Goal: Find specific page/section

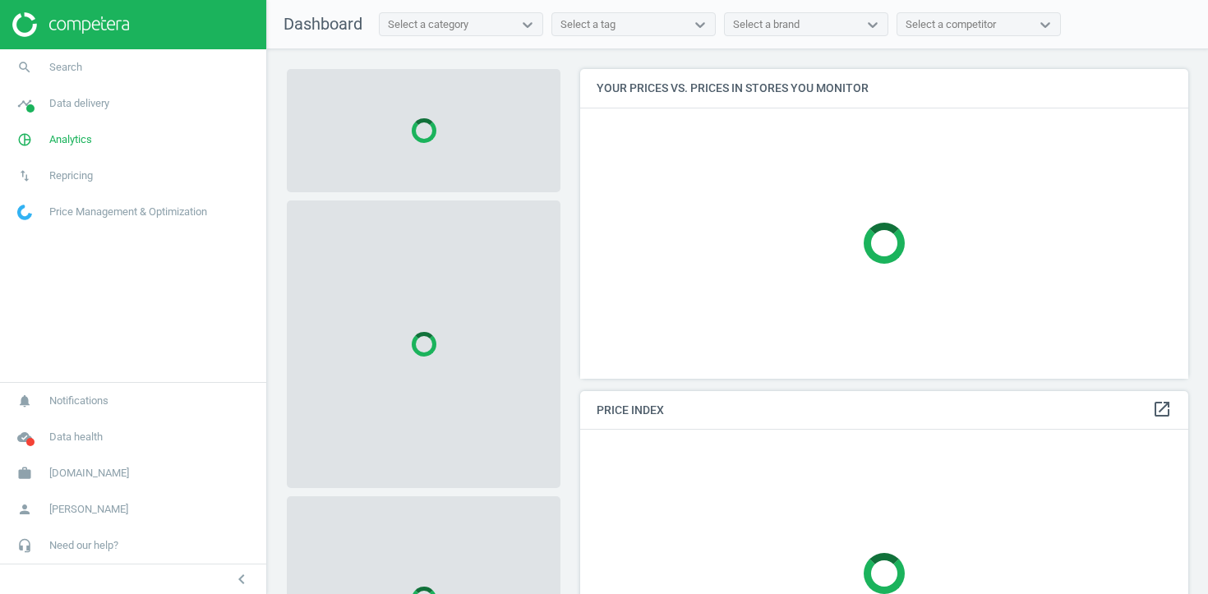
scroll to position [311, 609]
click at [90, 141] on span "Analytics" at bounding box center [70, 139] width 43 height 15
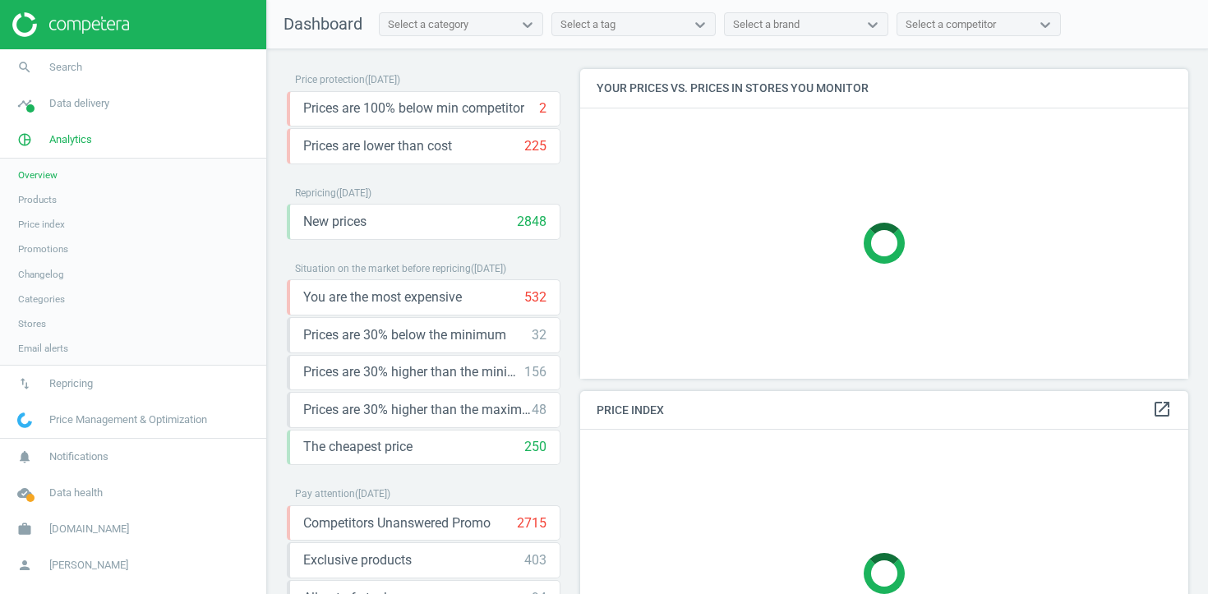
click at [53, 195] on span "Products" at bounding box center [37, 199] width 39 height 13
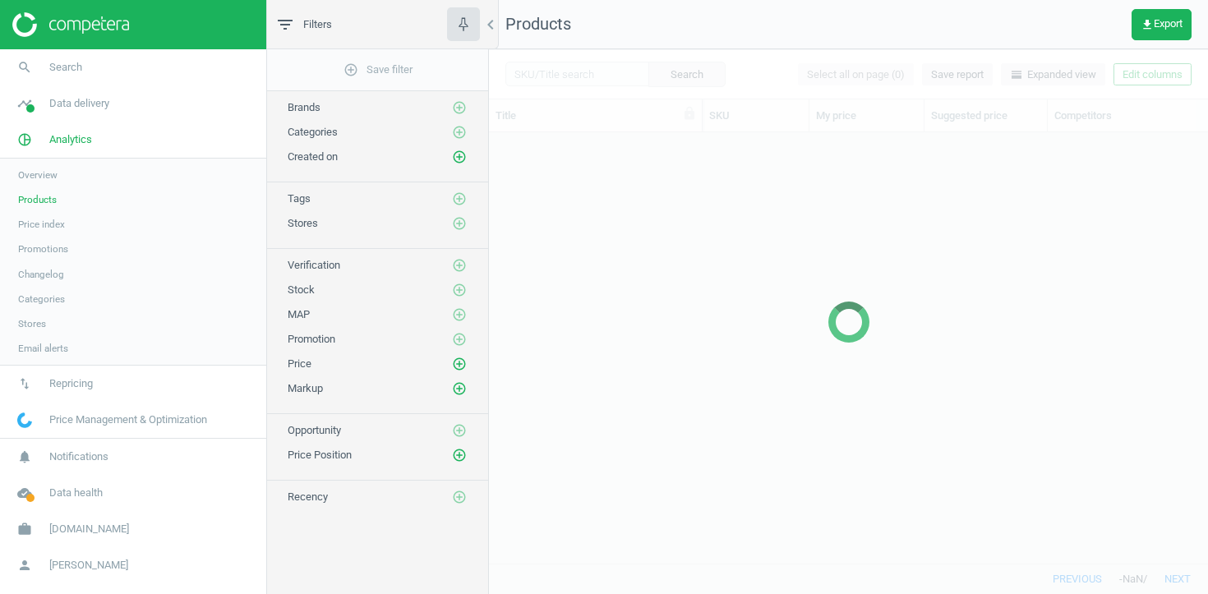
scroll to position [431, 719]
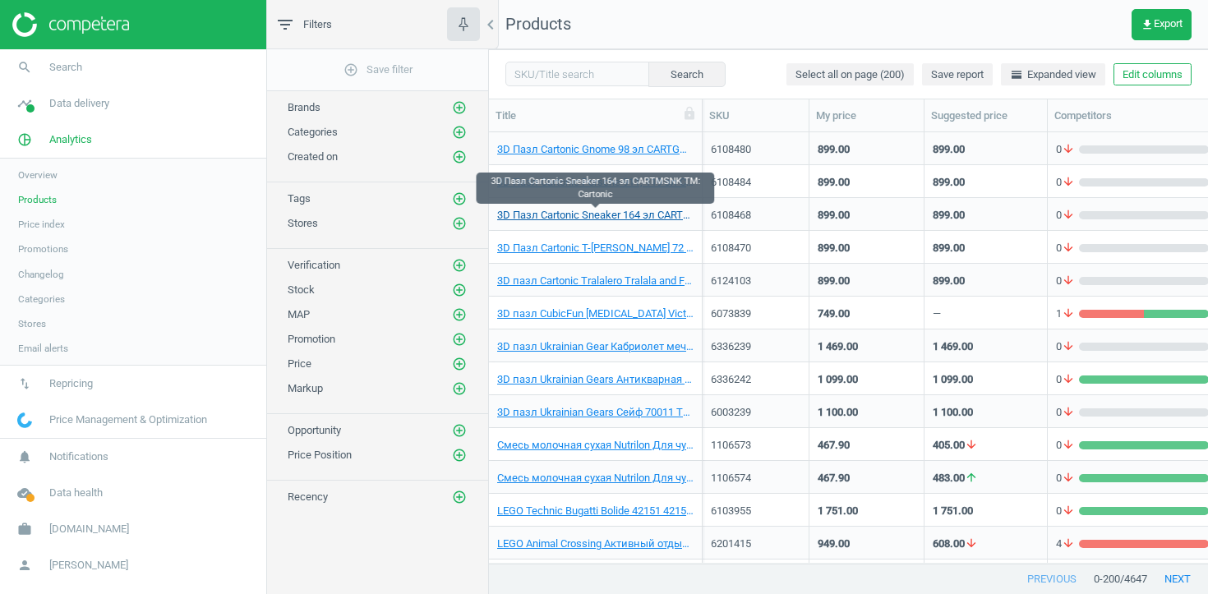
click at [565, 210] on link "3D Пазл Cartonic Sneaker 164 эл CARTMSNK TM: Cartonic" at bounding box center [595, 215] width 196 height 15
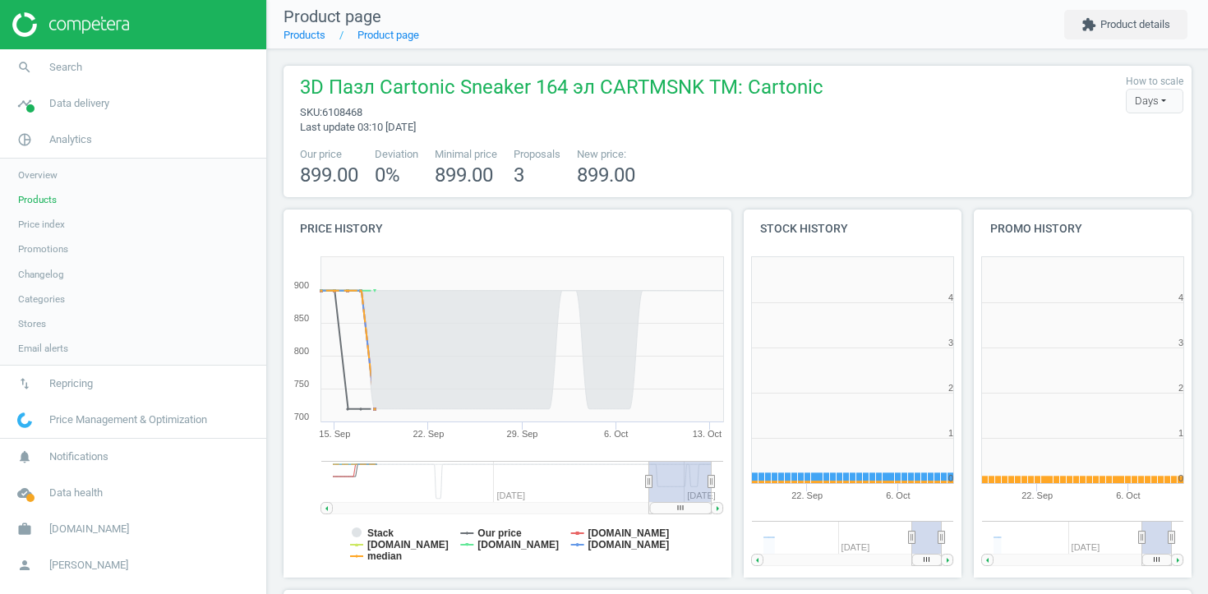
scroll to position [329, 219]
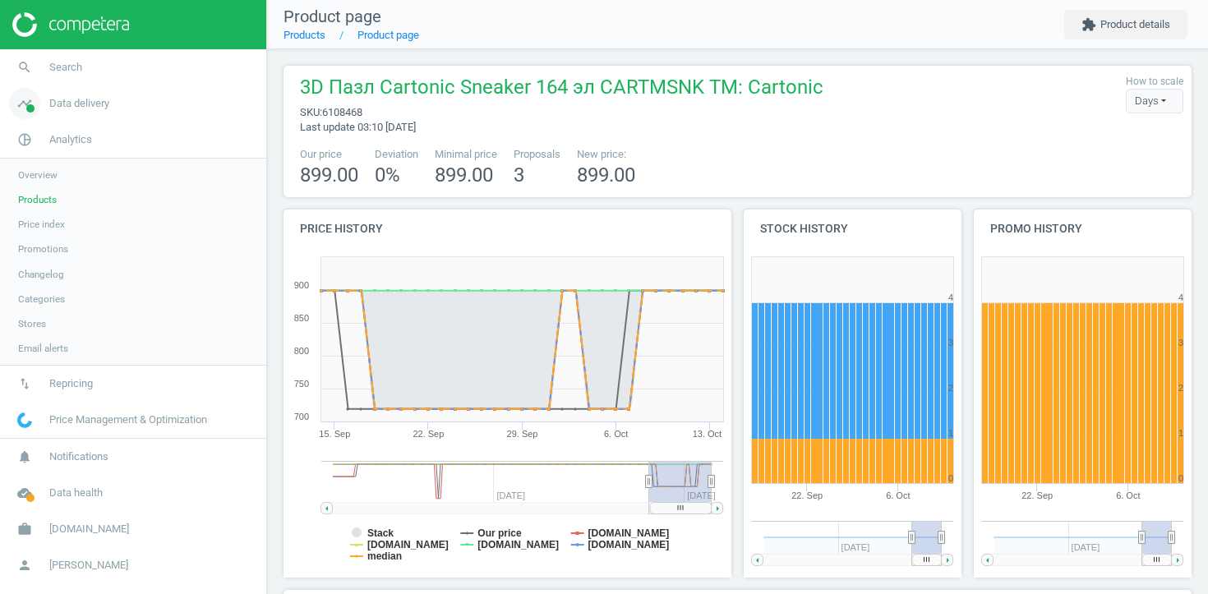
click at [109, 107] on span "Data delivery" at bounding box center [79, 103] width 60 height 15
click at [29, 237] on span "Stores" at bounding box center [32, 238] width 28 height 13
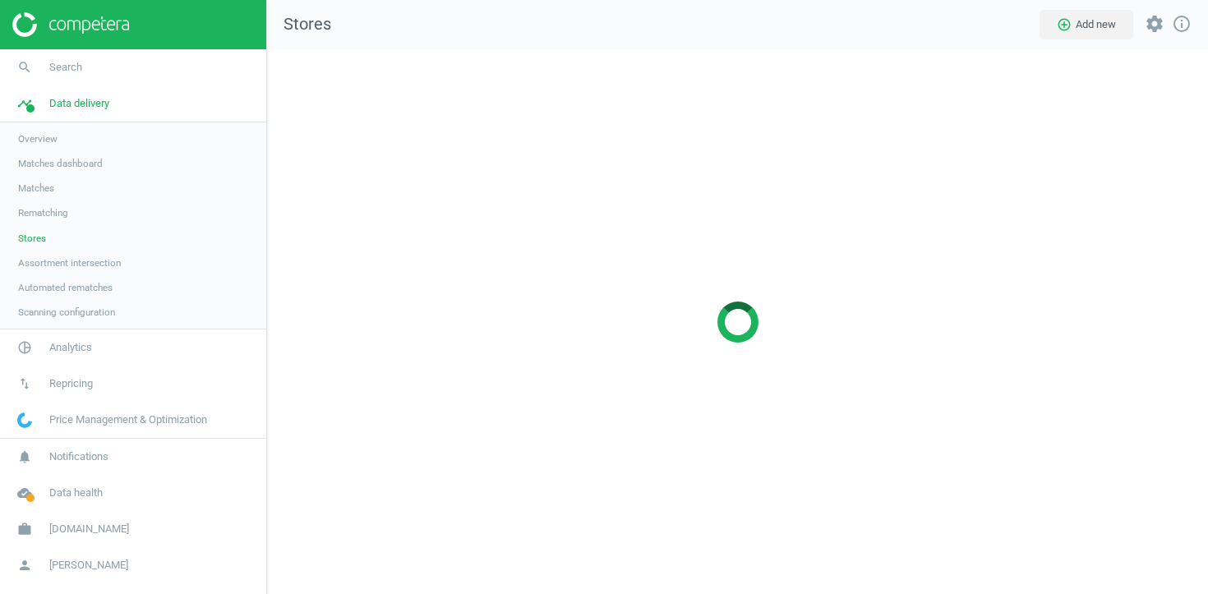
scroll to position [546, 942]
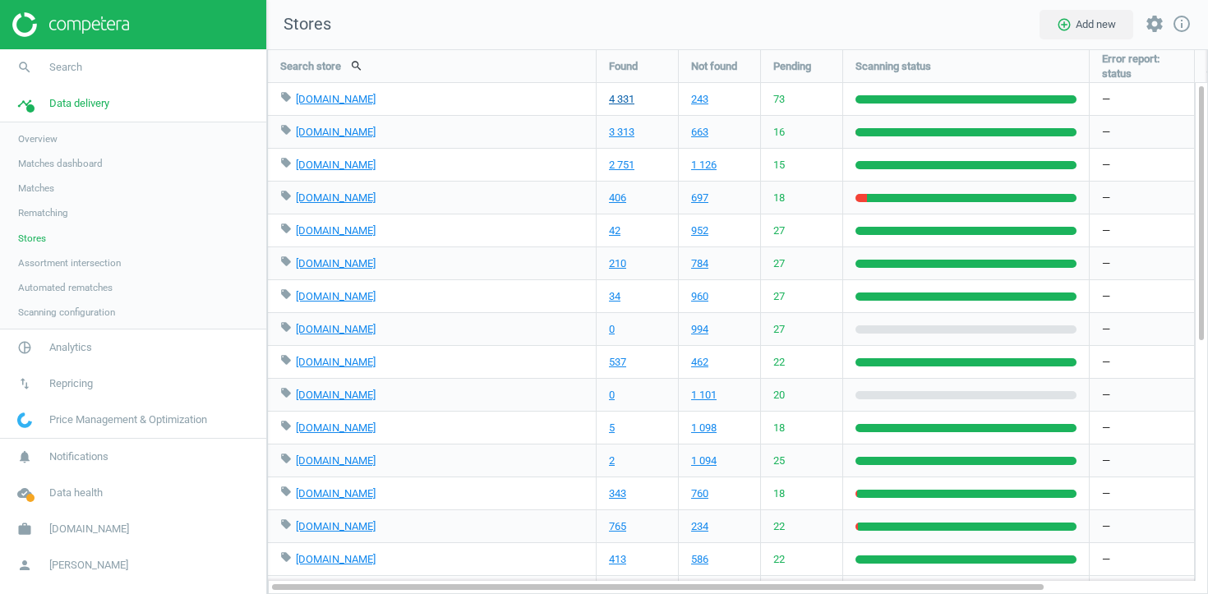
click at [615, 94] on link "4 331" at bounding box center [621, 99] width 25 height 15
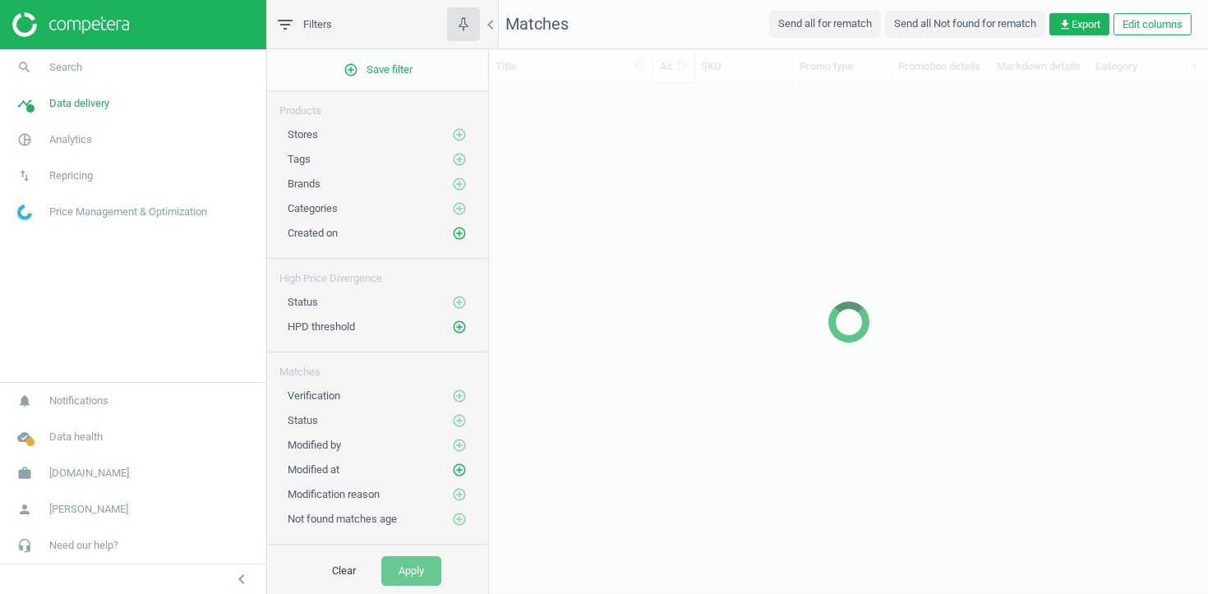
scroll to position [480, 719]
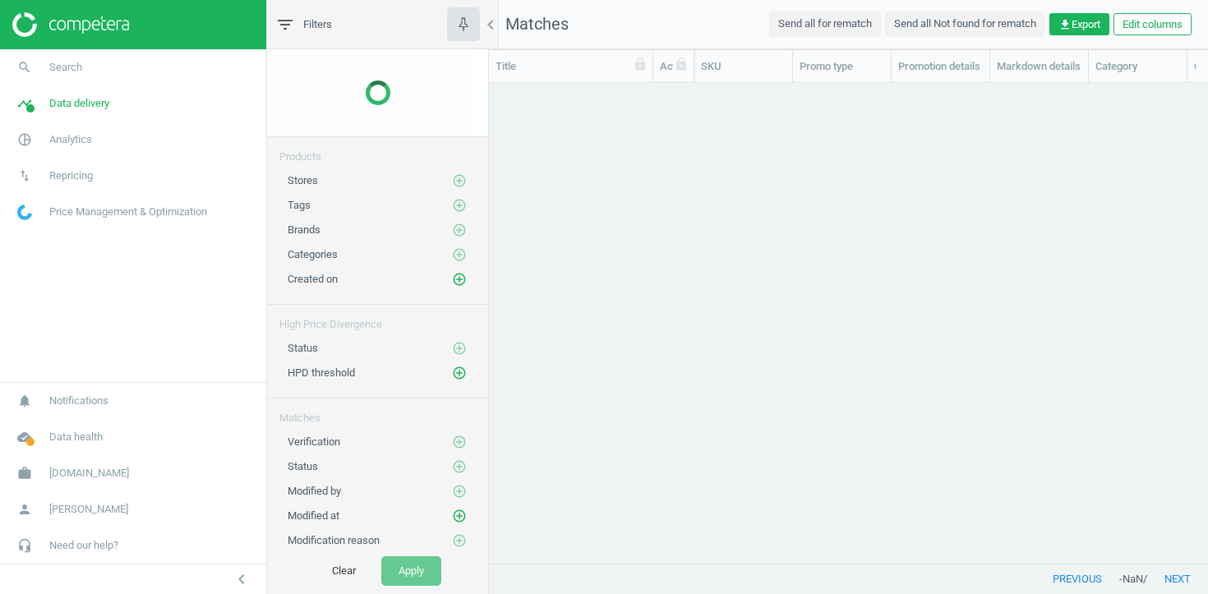
scroll to position [480, 719]
